Goal: Task Accomplishment & Management: Complete application form

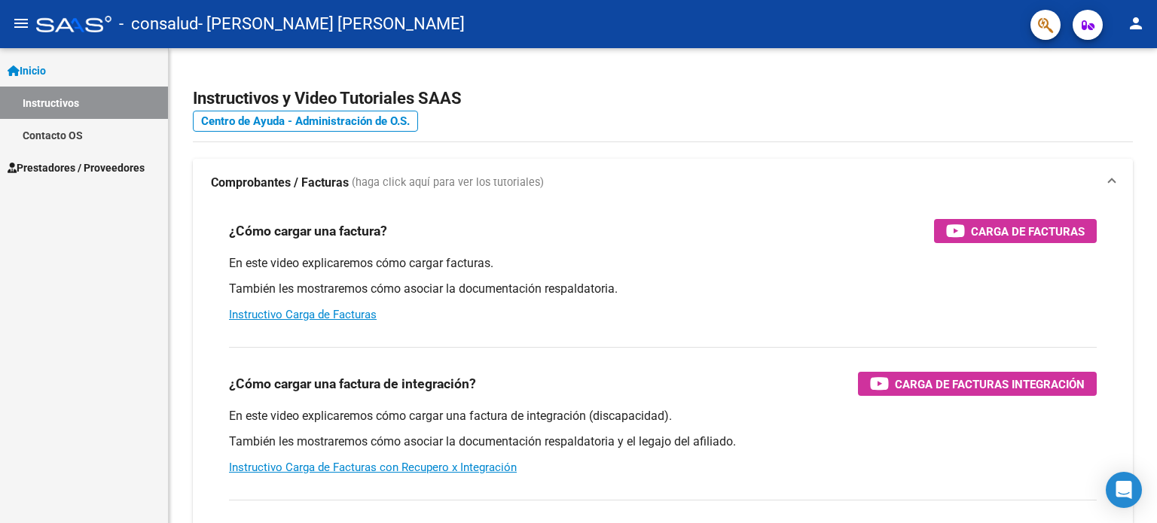
click at [51, 168] on span "Prestadores / Proveedores" at bounding box center [76, 168] width 137 height 17
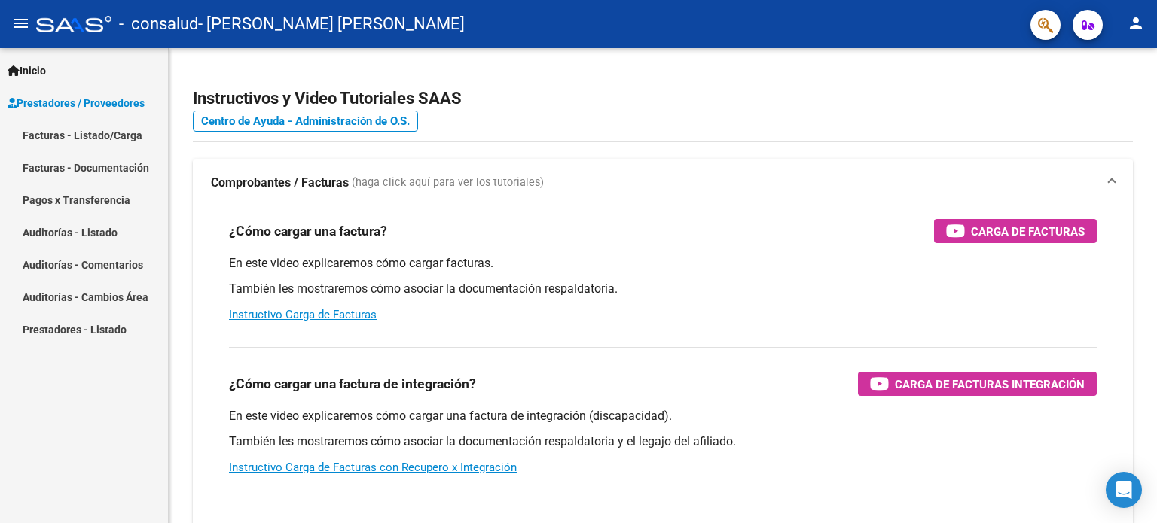
click at [91, 132] on link "Facturas - Listado/Carga" at bounding box center [84, 135] width 168 height 32
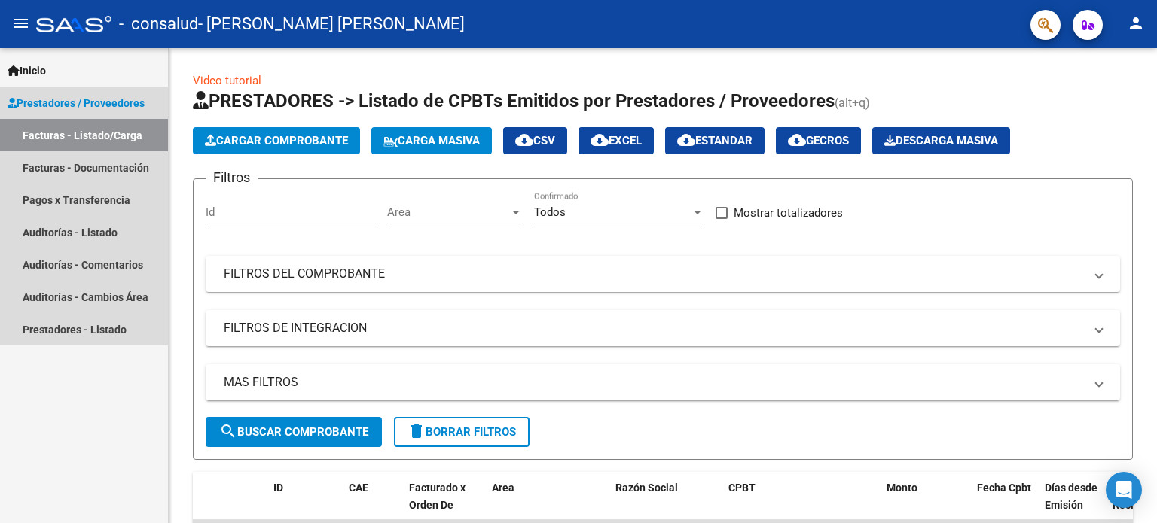
click at [99, 142] on link "Facturas - Listado/Carga" at bounding box center [84, 135] width 168 height 32
click at [72, 106] on span "Prestadores / Proveedores" at bounding box center [76, 103] width 137 height 17
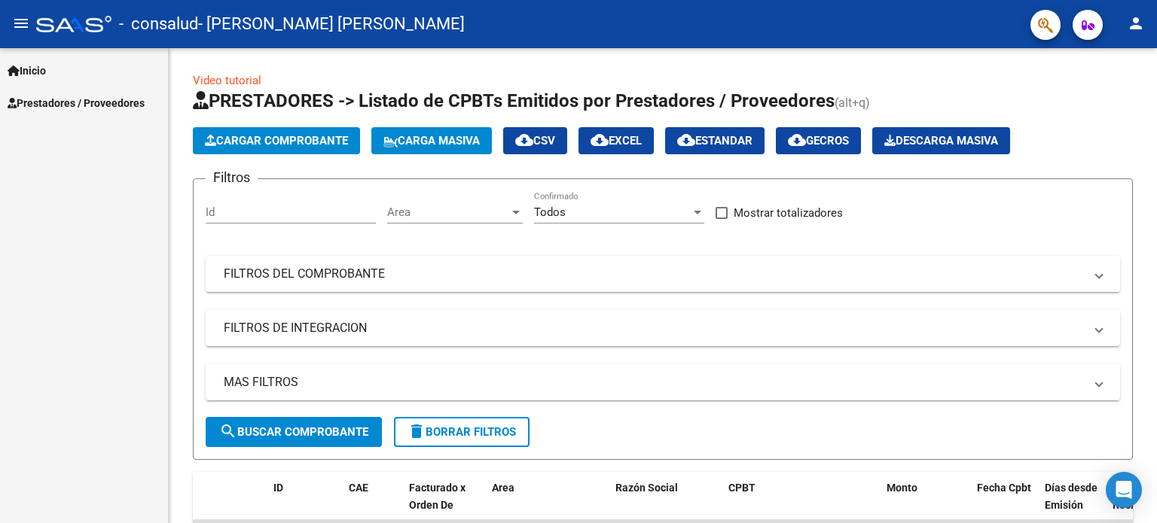
click at [75, 105] on span "Prestadores / Proveedores" at bounding box center [76, 103] width 137 height 17
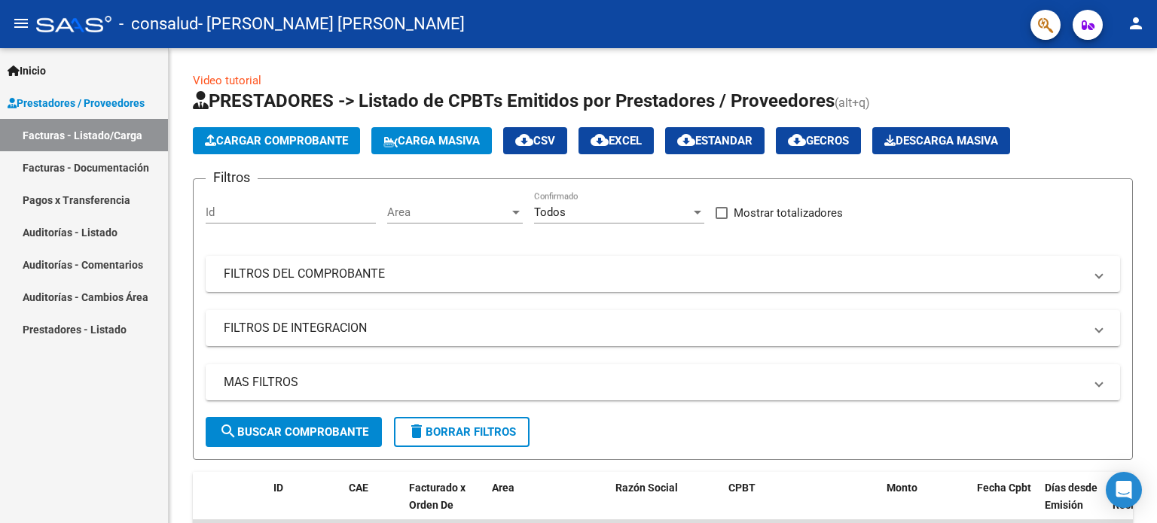
click at [32, 69] on span "Inicio" at bounding box center [27, 71] width 38 height 17
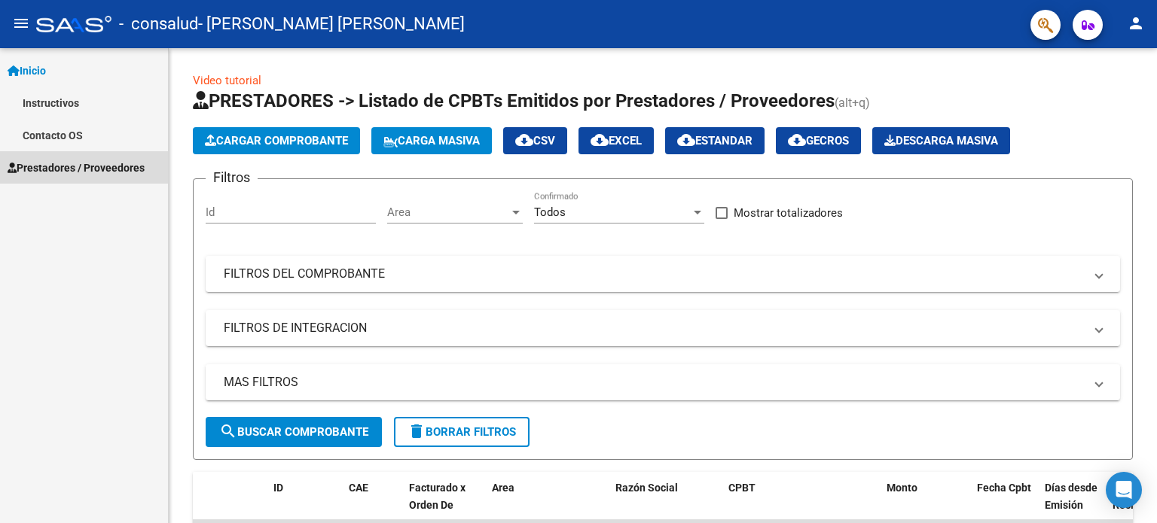
click at [55, 167] on span "Prestadores / Proveedores" at bounding box center [76, 168] width 137 height 17
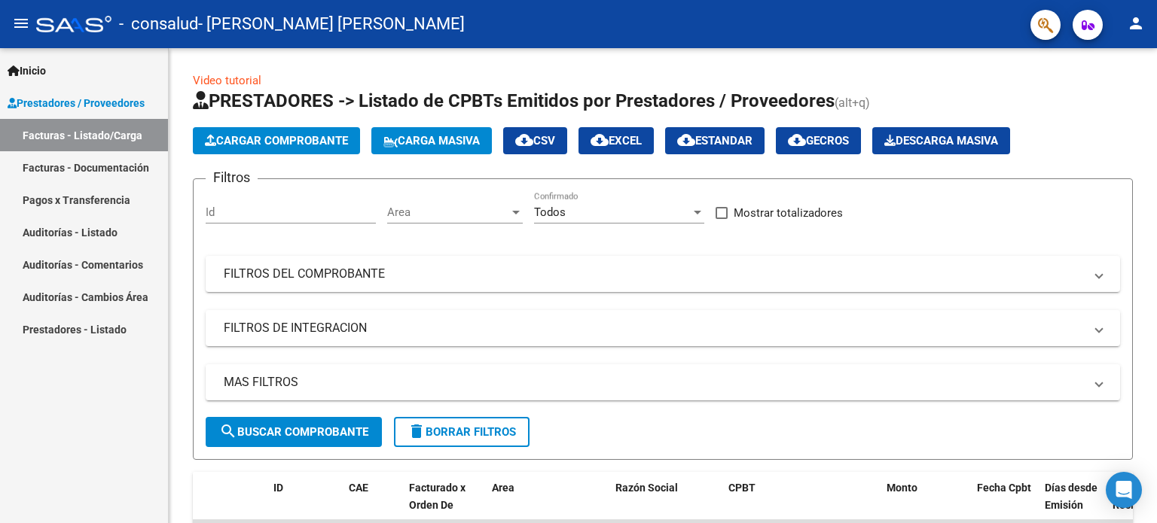
click at [99, 167] on link "Facturas - Documentación" at bounding box center [84, 167] width 168 height 32
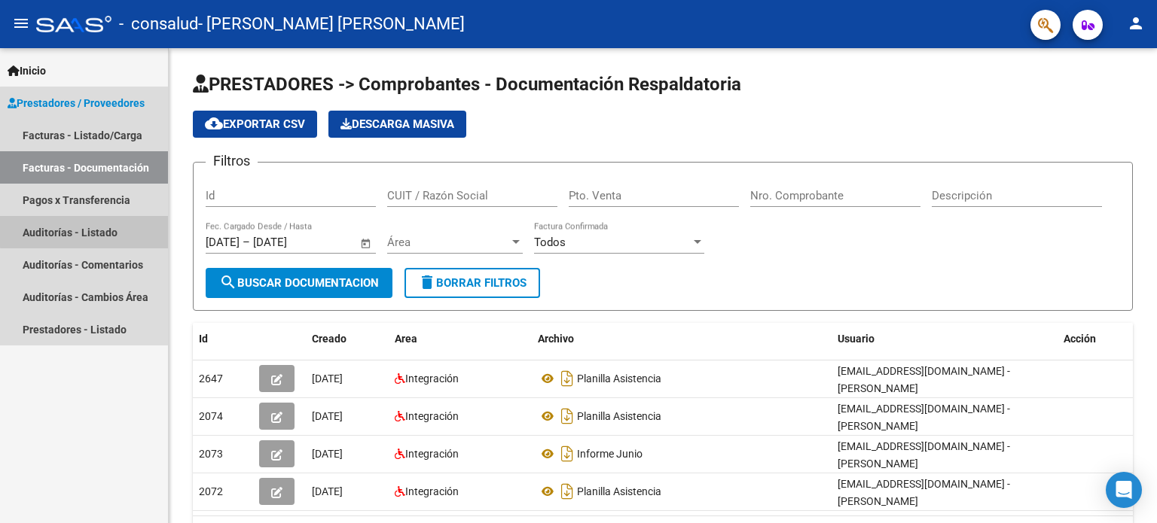
click at [96, 230] on link "Auditorías - Listado" at bounding box center [84, 232] width 168 height 32
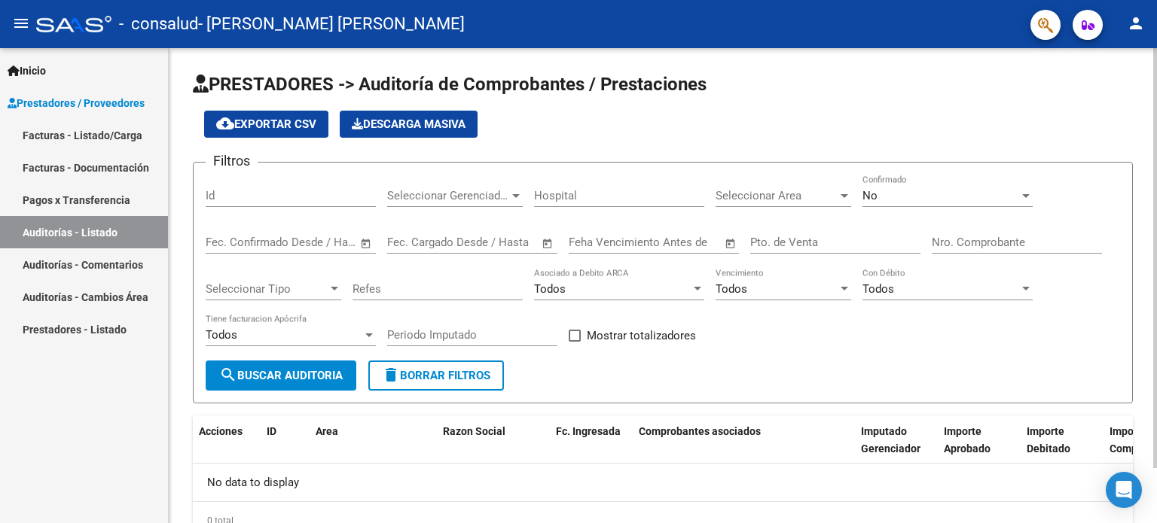
scroll to position [63, 0]
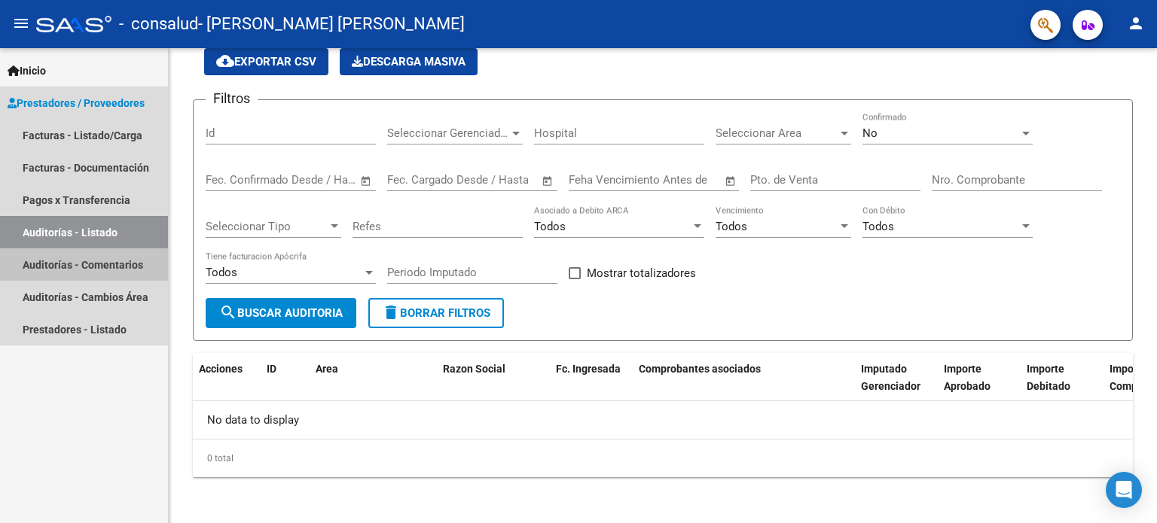
click at [132, 269] on link "Auditorías - Comentarios" at bounding box center [84, 265] width 168 height 32
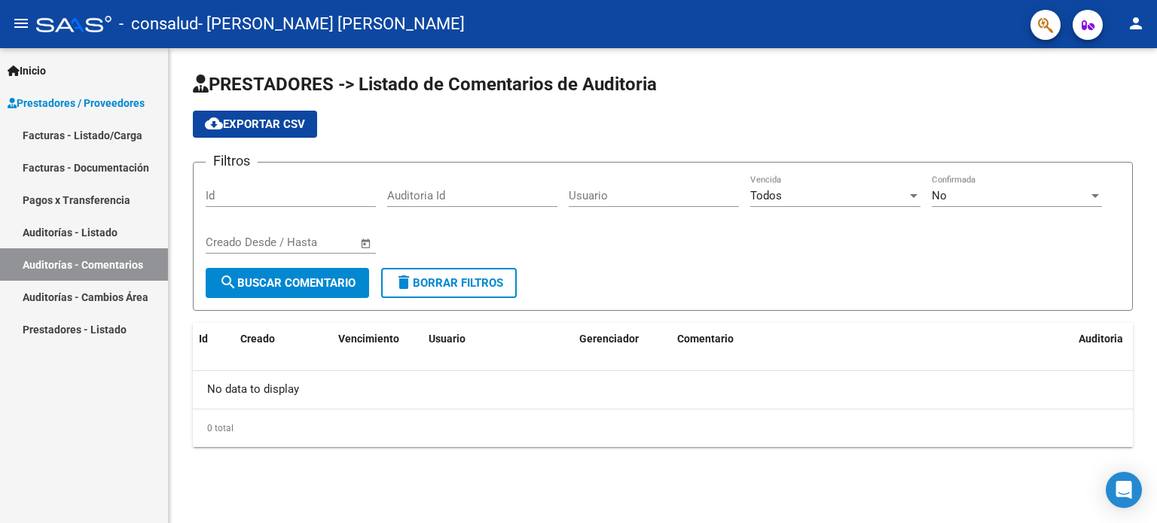
click at [97, 294] on link "Auditorías - Cambios Área" at bounding box center [84, 297] width 168 height 32
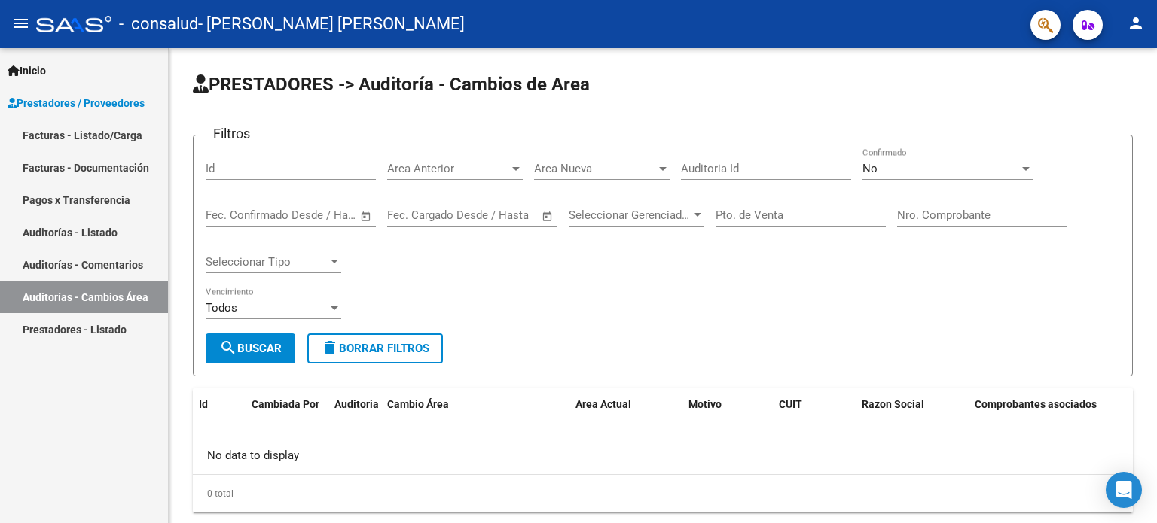
click at [72, 323] on link "Prestadores - Listado" at bounding box center [84, 329] width 168 height 32
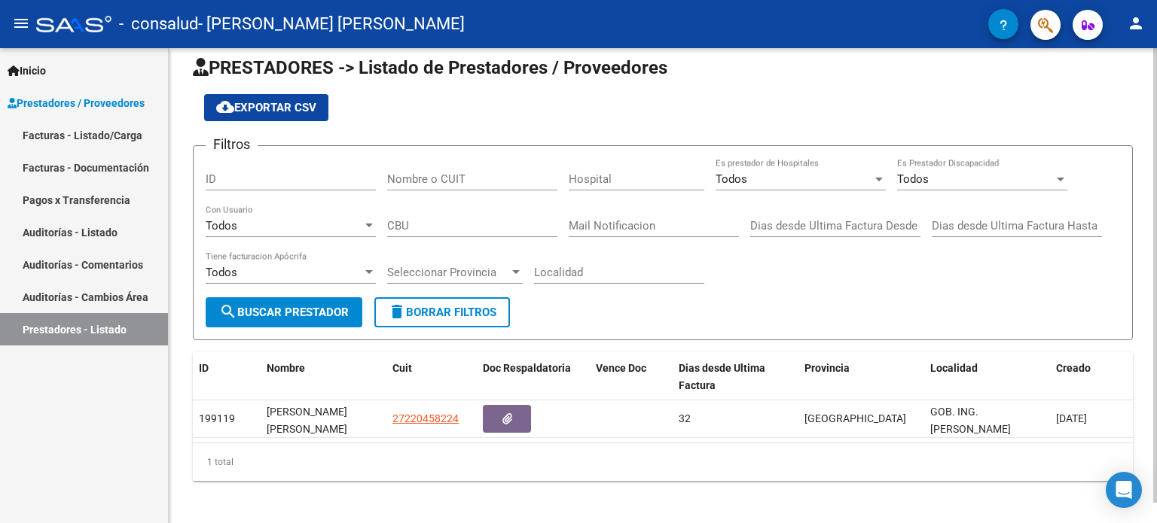
scroll to position [20, 0]
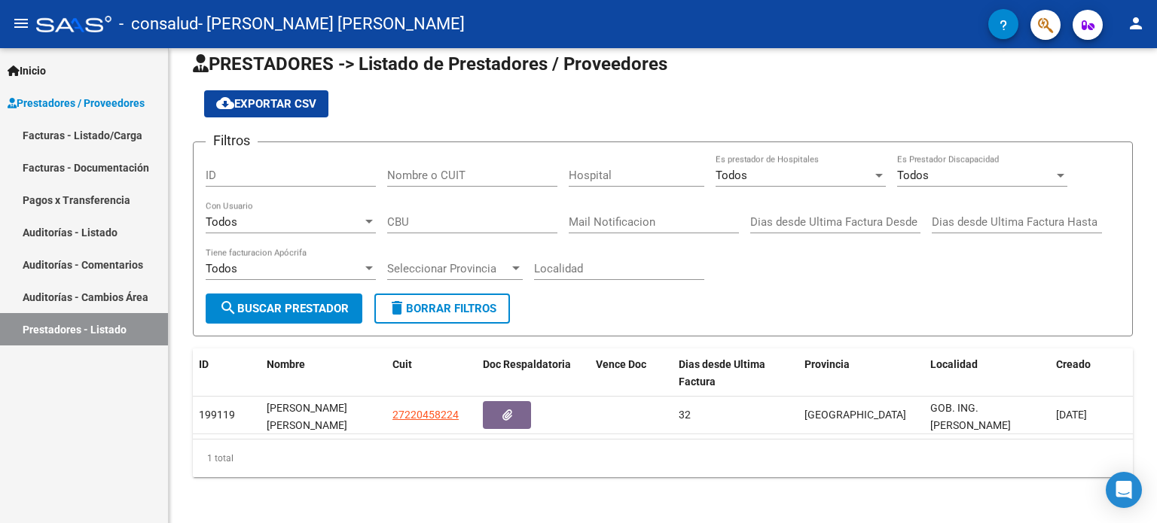
click at [51, 134] on link "Facturas - Listado/Carga" at bounding box center [84, 135] width 168 height 32
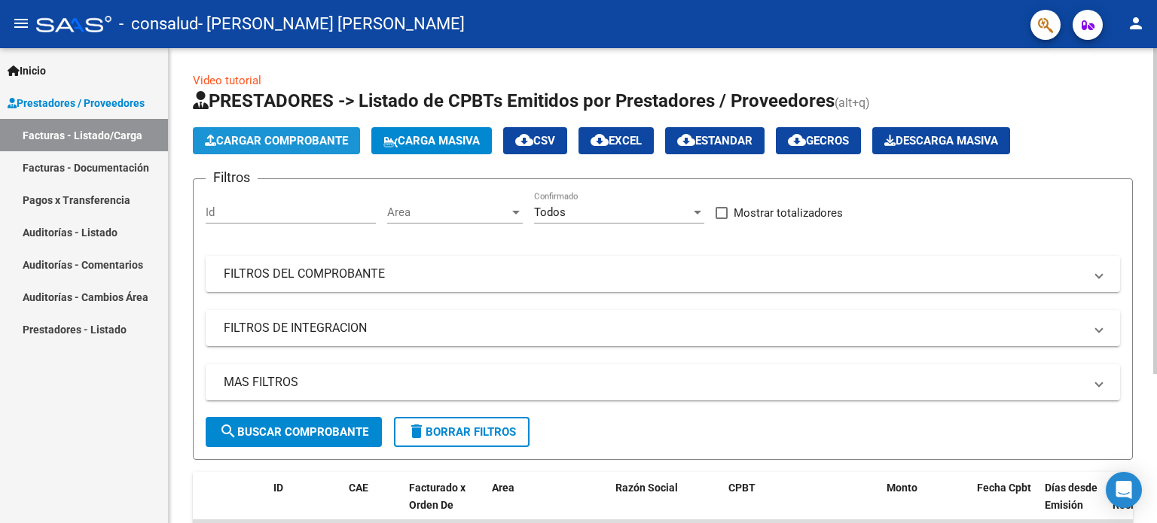
click at [279, 140] on span "Cargar Comprobante" at bounding box center [276, 141] width 143 height 14
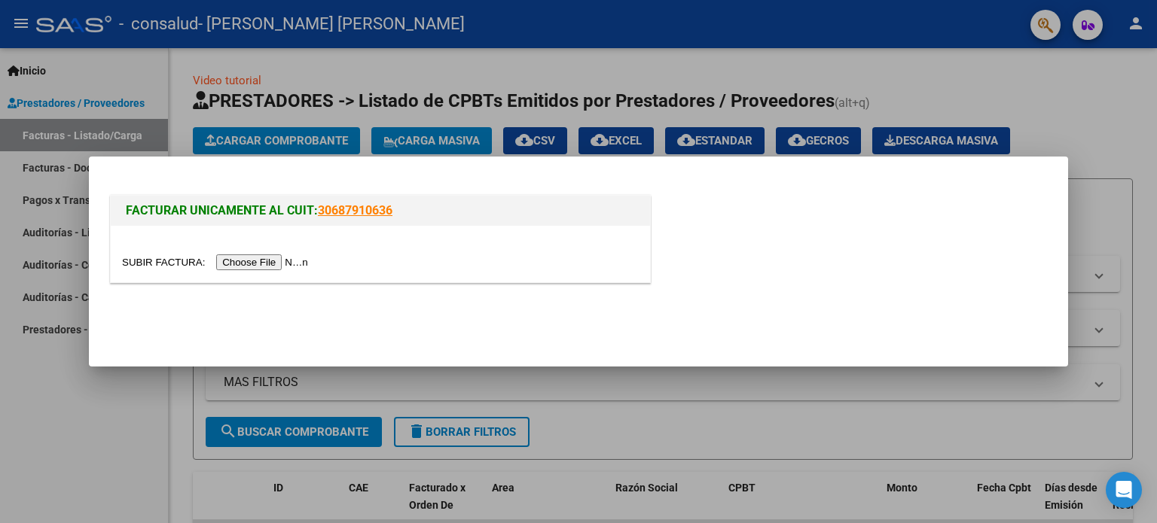
click at [114, 379] on div at bounding box center [578, 261] width 1157 height 523
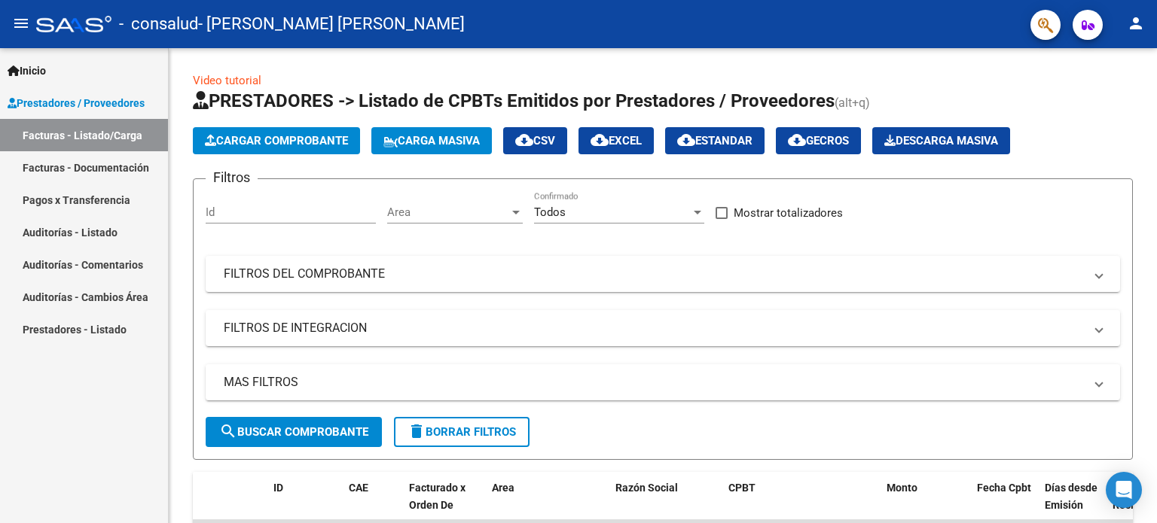
click at [13, 29] on mat-icon "menu" at bounding box center [21, 23] width 18 height 18
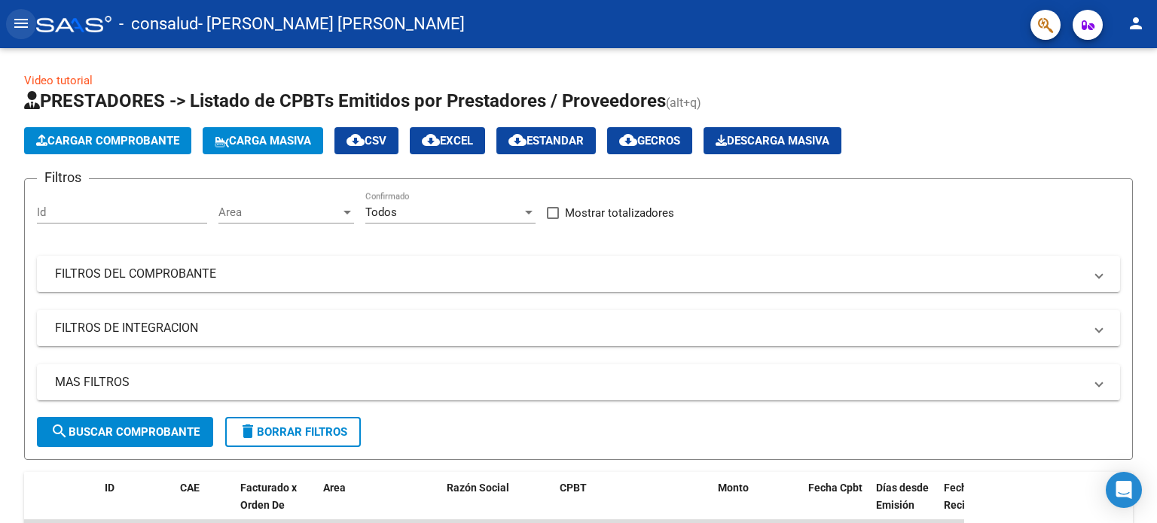
click at [19, 24] on mat-icon "menu" at bounding box center [21, 23] width 18 height 18
